Goal: Use online tool/utility: Use online tool/utility

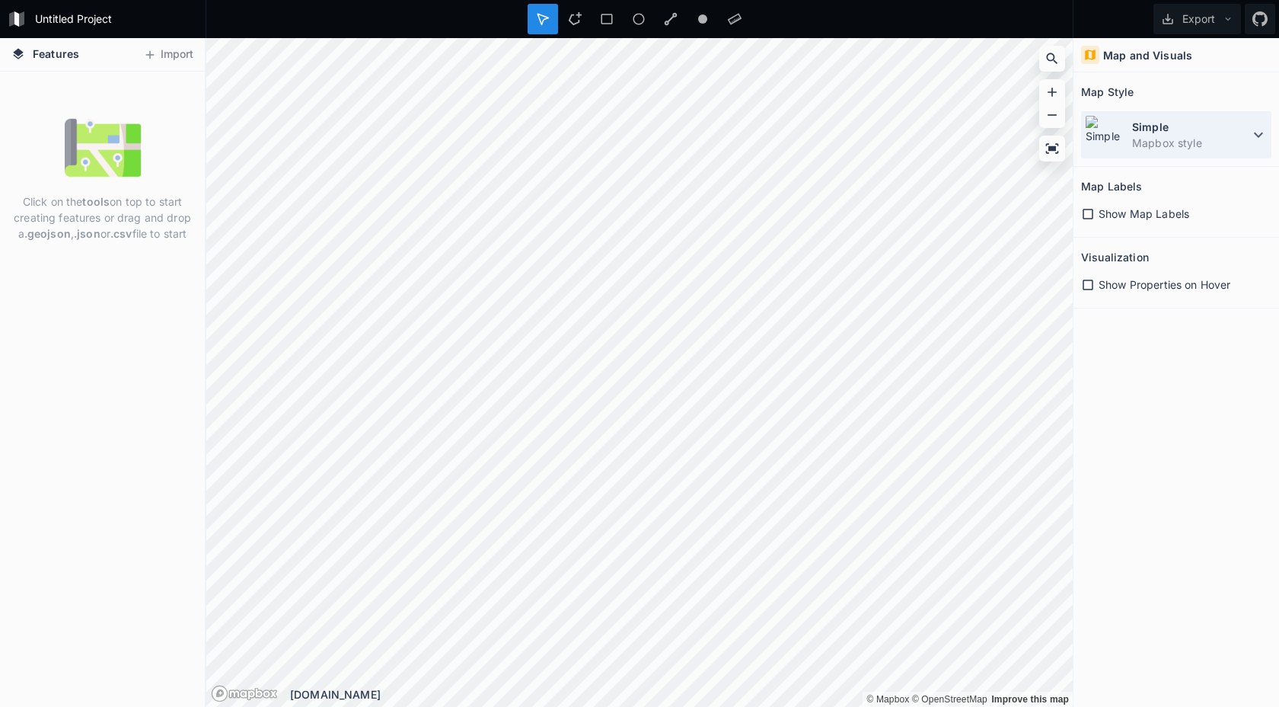
click at [1150, 133] on dt "Simple" at bounding box center [1190, 127] width 117 height 16
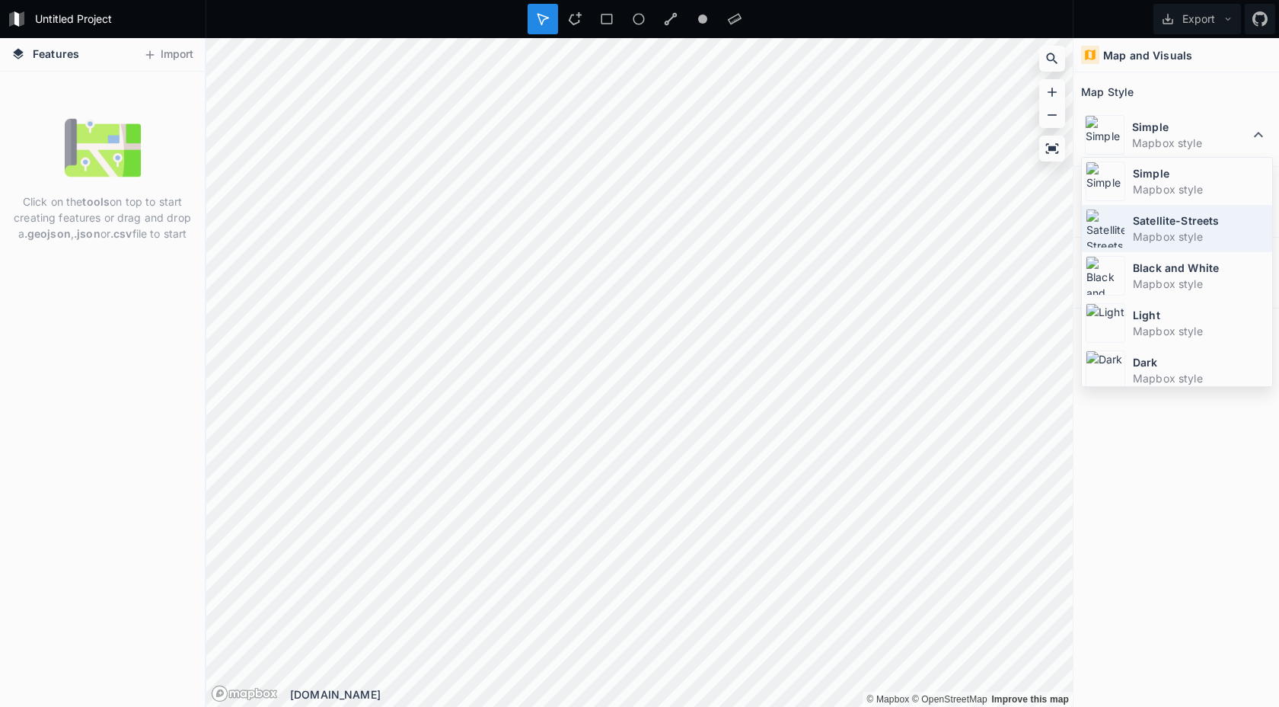
click at [1164, 233] on dd "Mapbox style" at bounding box center [1201, 236] width 136 height 16
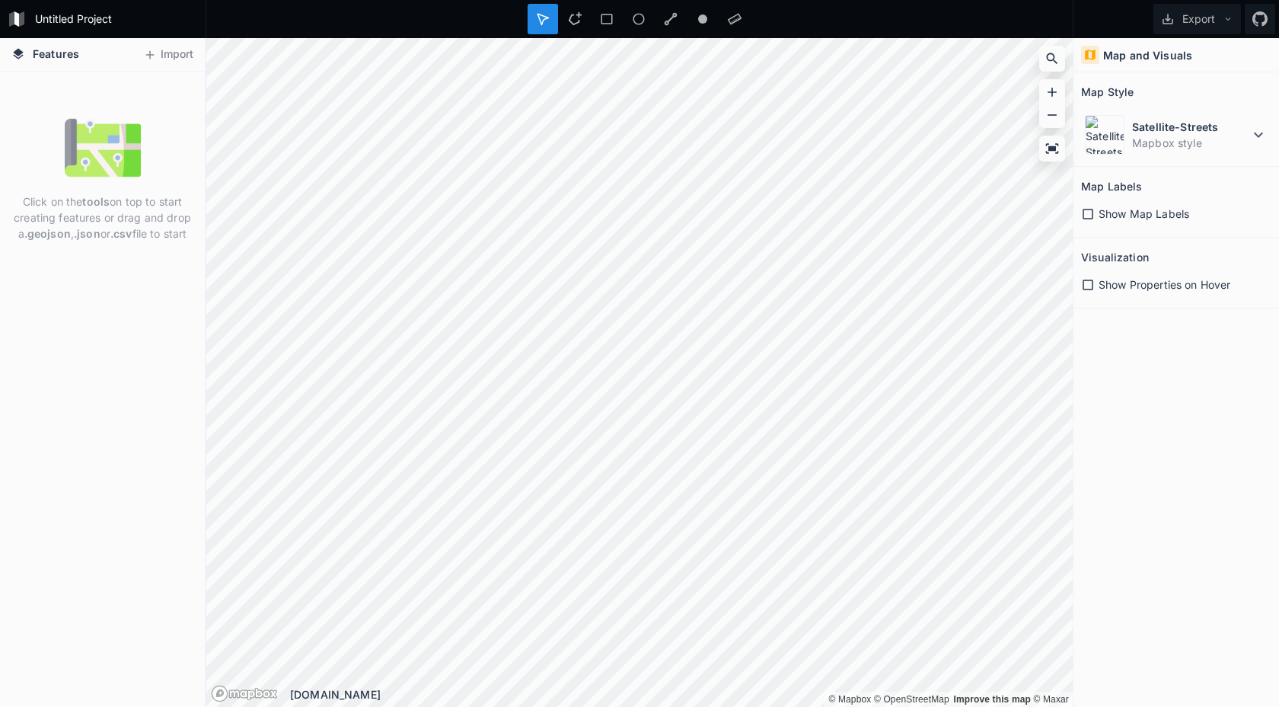
click at [1018, 0] on html "Untitled Project Export Features Import Click on the tools on top to start crea…" at bounding box center [639, 353] width 1279 height 707
click at [1152, 151] on div "Satellite-Streets Mapbox style" at bounding box center [1176, 134] width 190 height 47
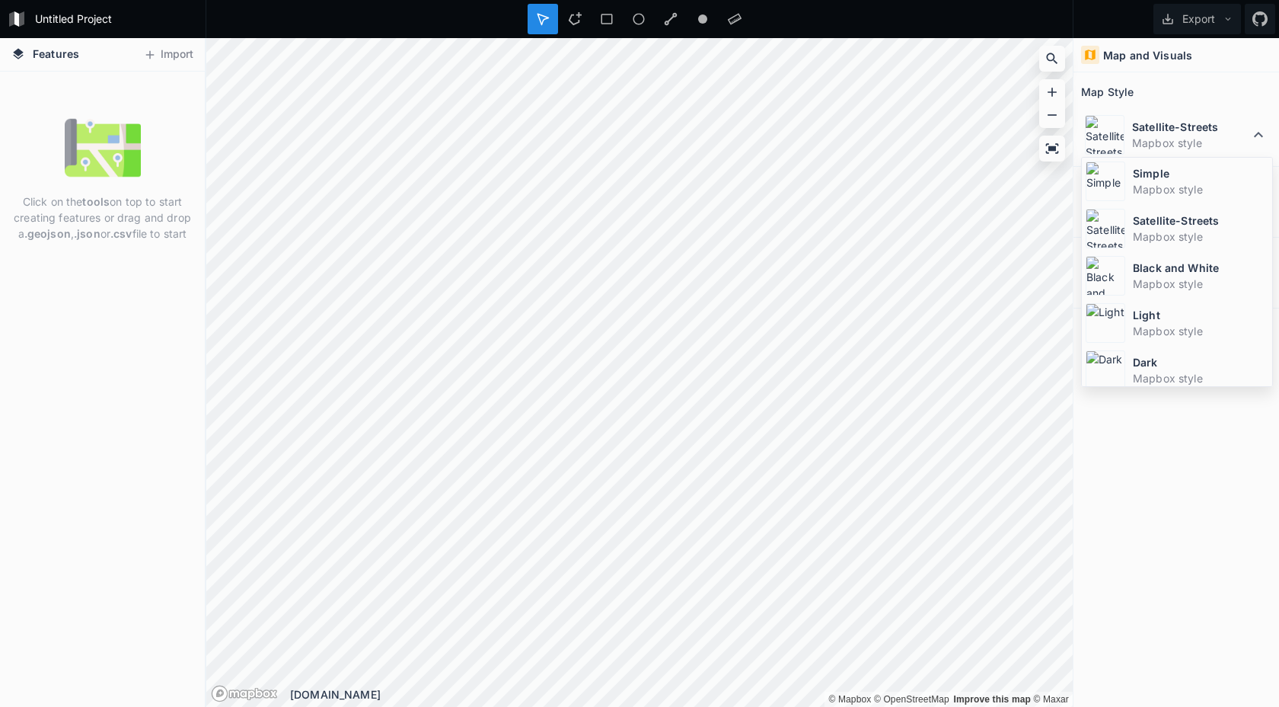
click at [1186, 516] on div "Map and Visuals Map Style Satellite-Streets Mapbox style Simple Mapbox style Sa…" at bounding box center [1177, 372] width 206 height 669
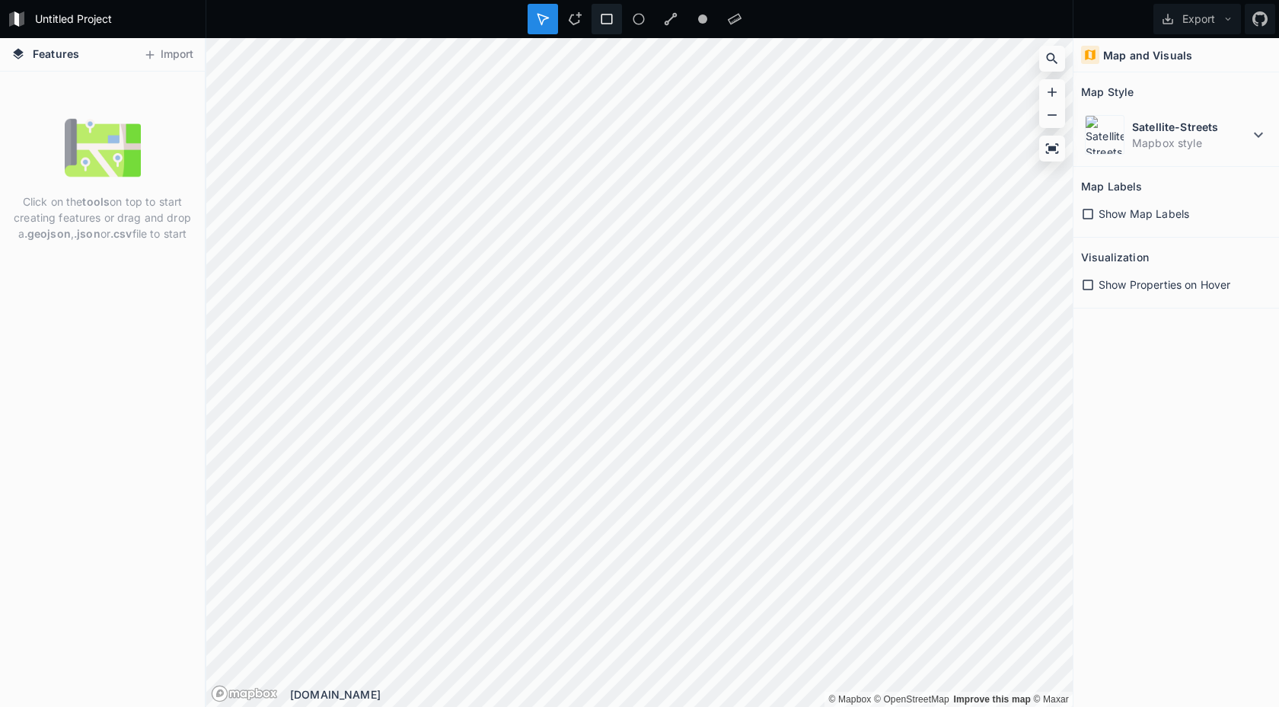
click at [615, 21] on div at bounding box center [607, 19] width 30 height 30
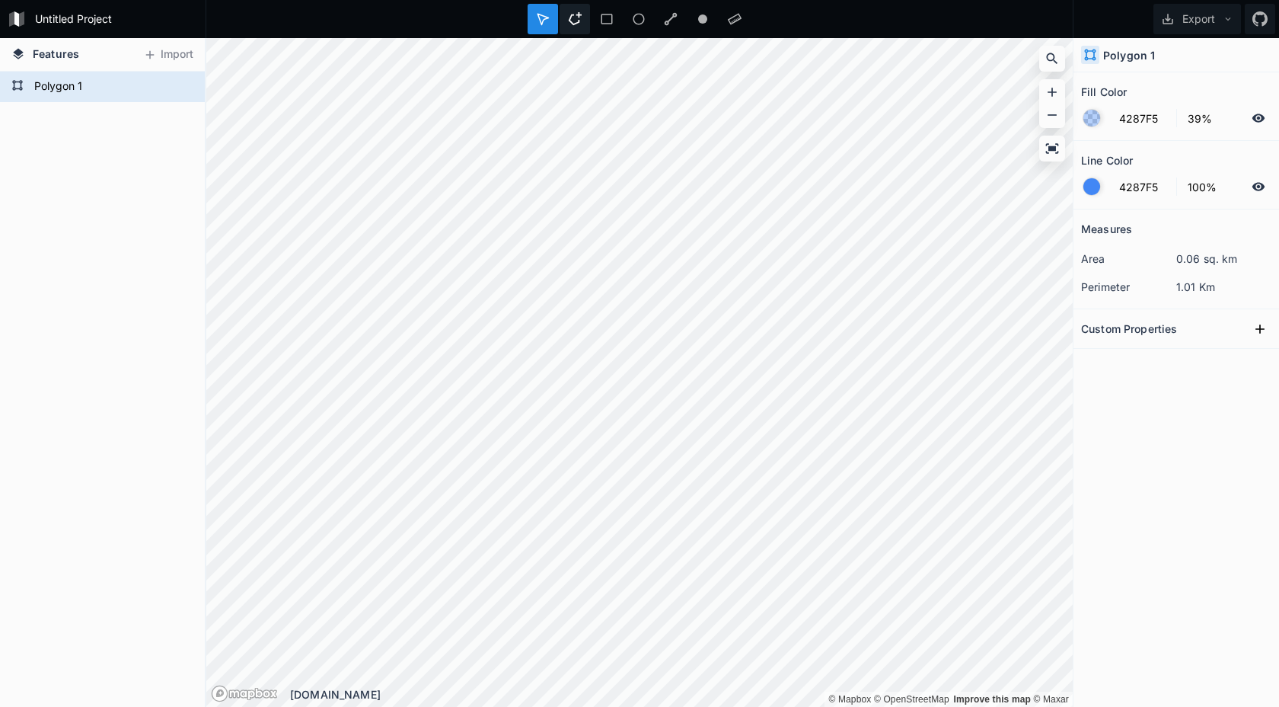
click at [578, 26] on div at bounding box center [575, 19] width 30 height 30
